Goal: Navigation & Orientation: Find specific page/section

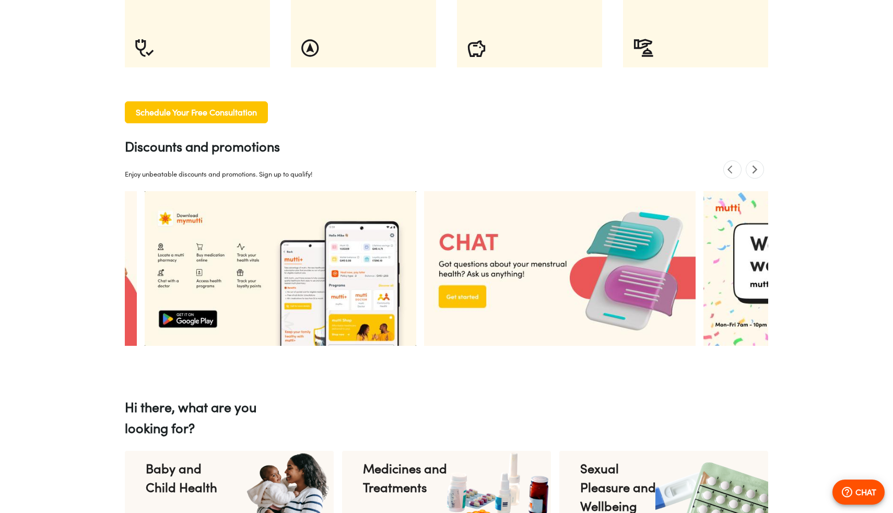
scroll to position [0, 543]
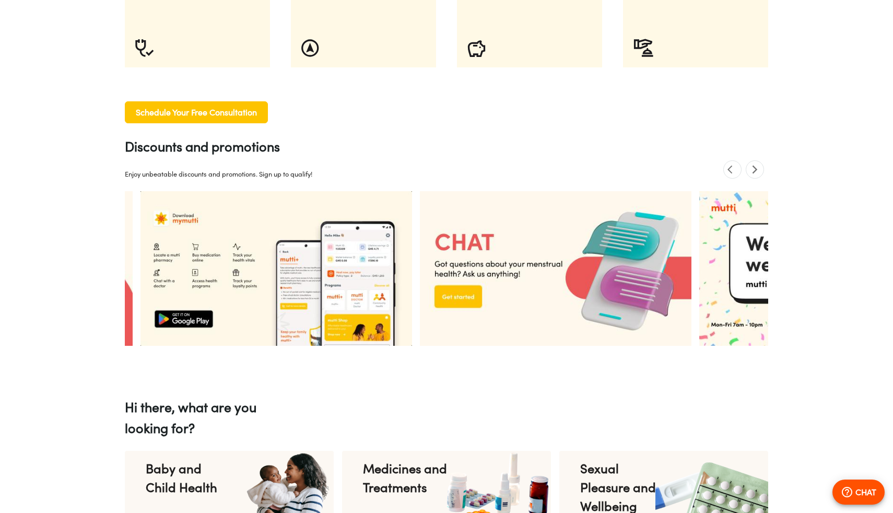
click at [308, 265] on img at bounding box center [276, 268] width 272 height 155
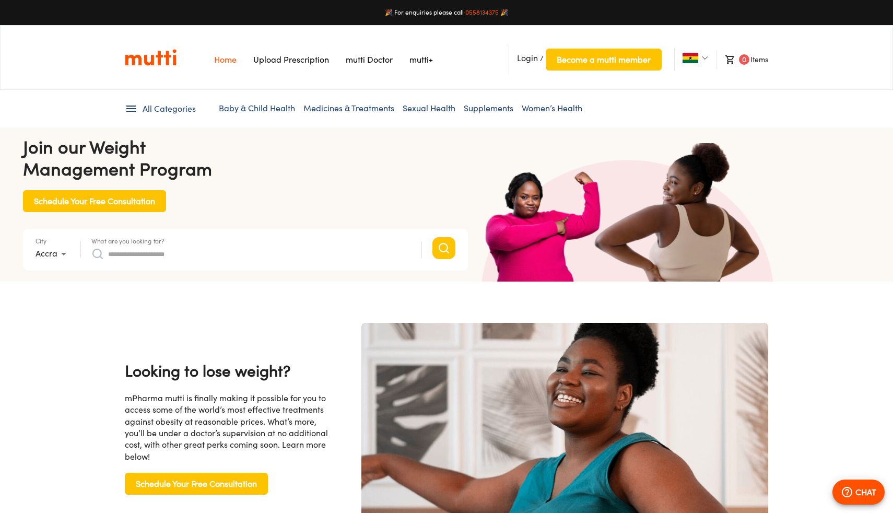
scroll to position [0, 1086]
click at [417, 59] on link "mutti+" at bounding box center [420, 59] width 23 height 10
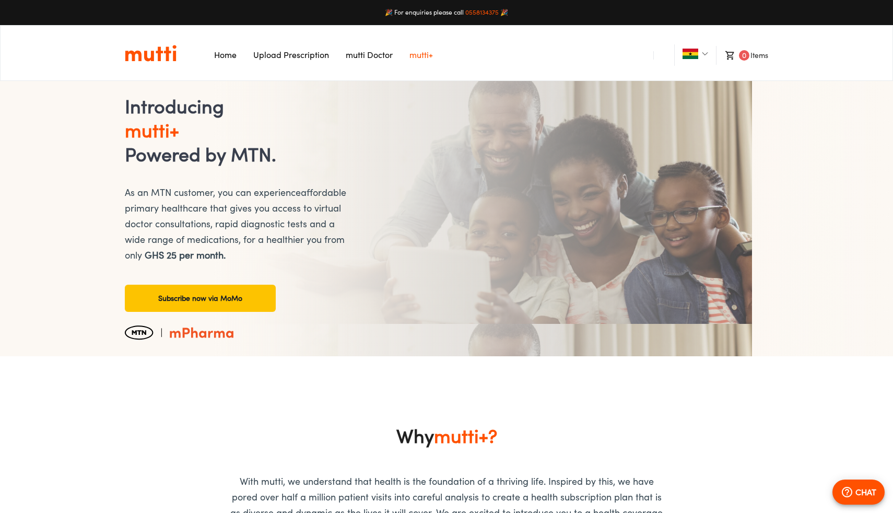
click at [360, 61] on li "mutti Doctor" at bounding box center [369, 55] width 47 height 12
click at [370, 56] on link "mutti Doctor" at bounding box center [369, 55] width 47 height 10
click at [223, 53] on link "Home" at bounding box center [225, 55] width 22 height 10
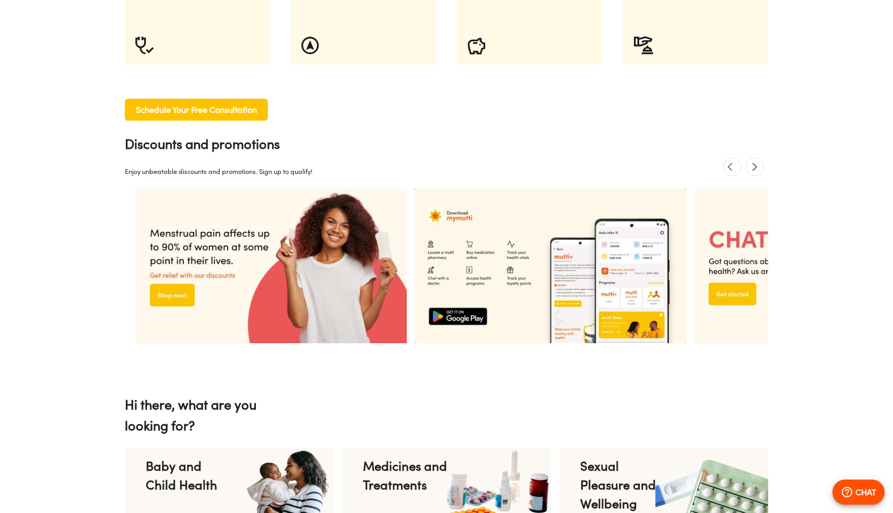
scroll to position [776, 0]
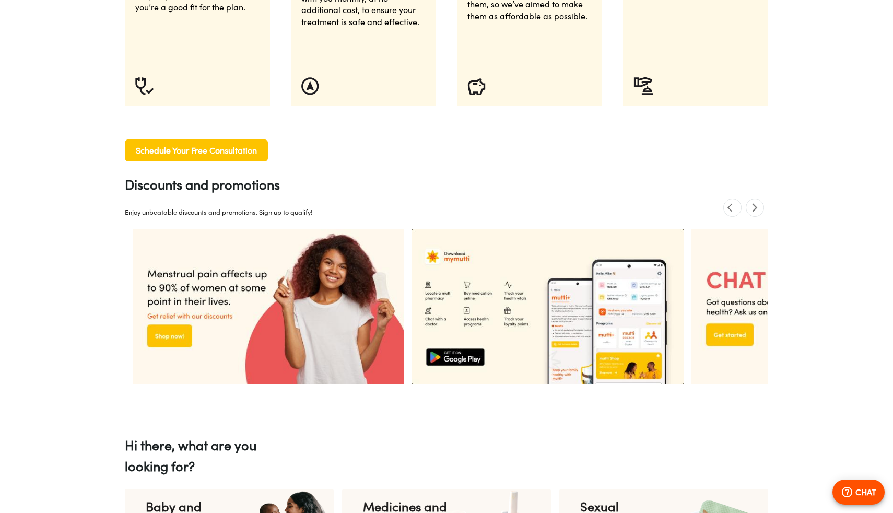
click at [581, 338] on img at bounding box center [548, 306] width 272 height 155
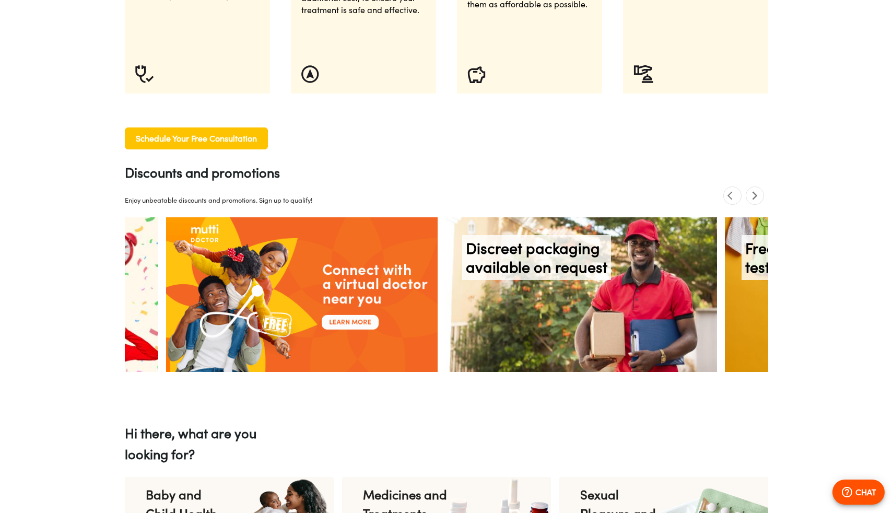
scroll to position [0, 1358]
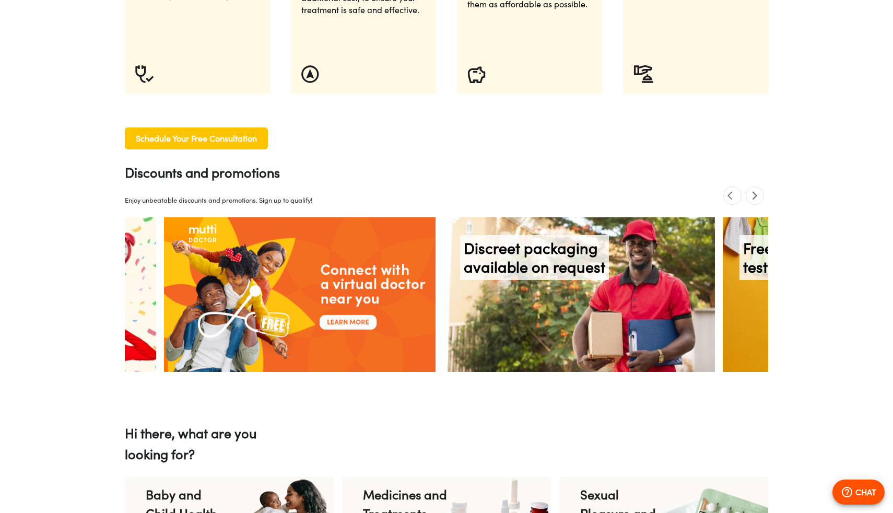
click at [759, 195] on icon "next" at bounding box center [755, 196] width 10 height 10
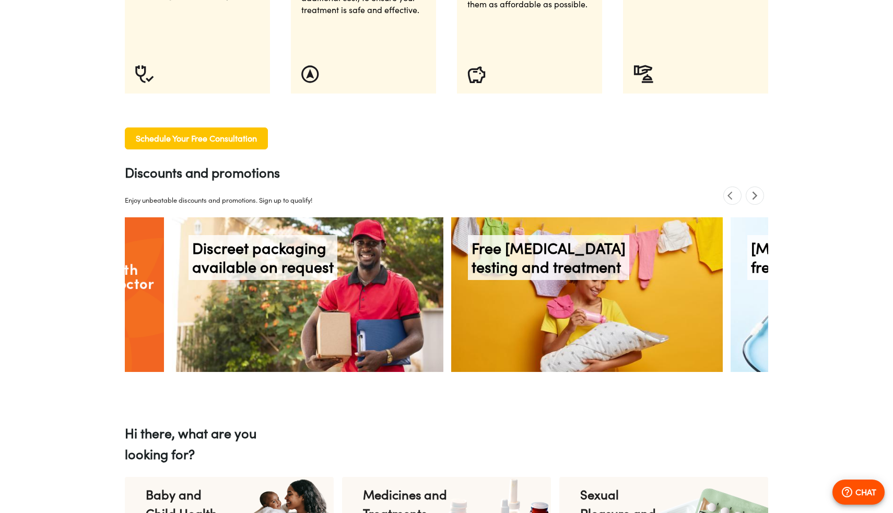
click at [759, 195] on icon "next" at bounding box center [755, 196] width 10 height 10
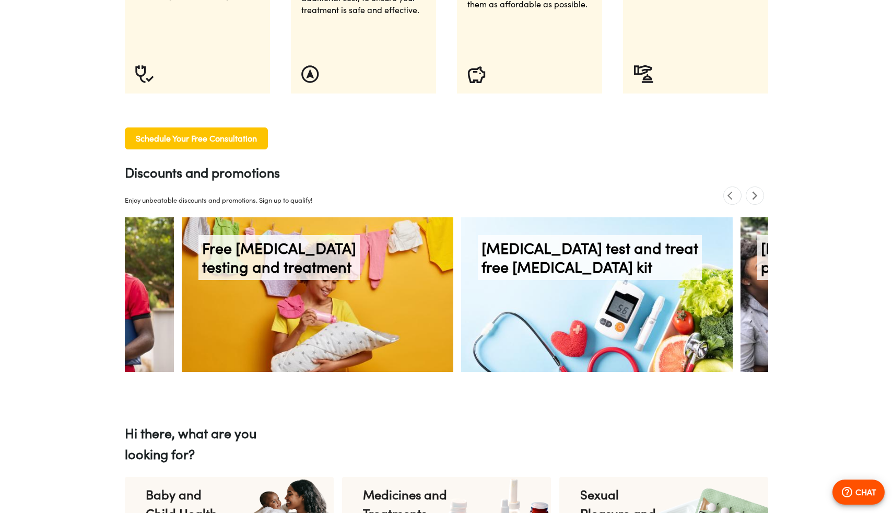
click at [759, 195] on icon "next" at bounding box center [755, 196] width 10 height 10
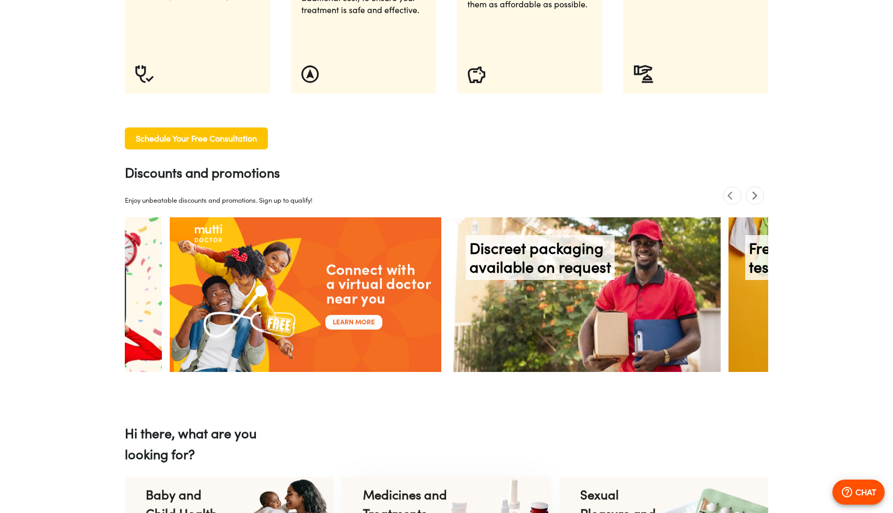
scroll to position [0, 1353]
